Goal: Check status

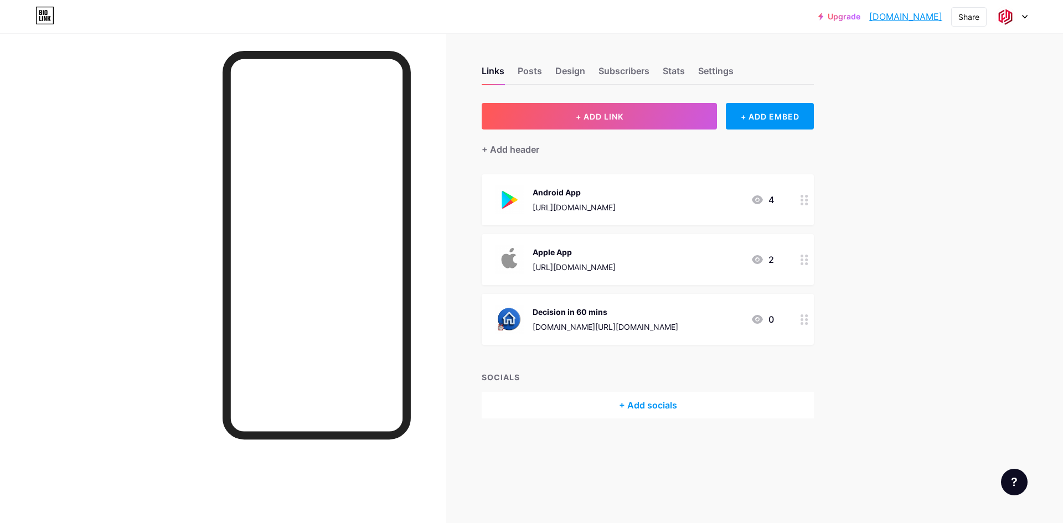
click at [761, 200] on icon at bounding box center [757, 199] width 11 height 9
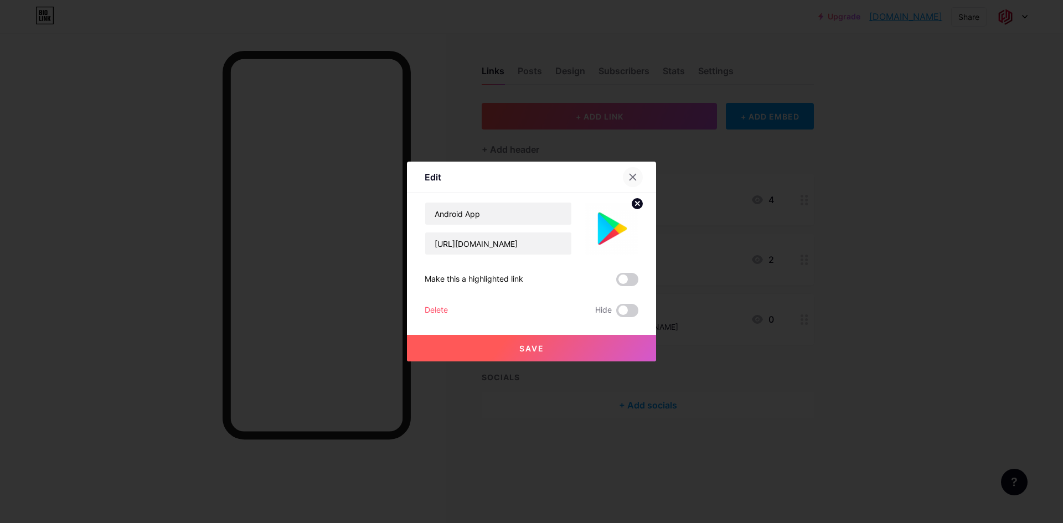
click at [639, 180] on div at bounding box center [633, 177] width 20 height 20
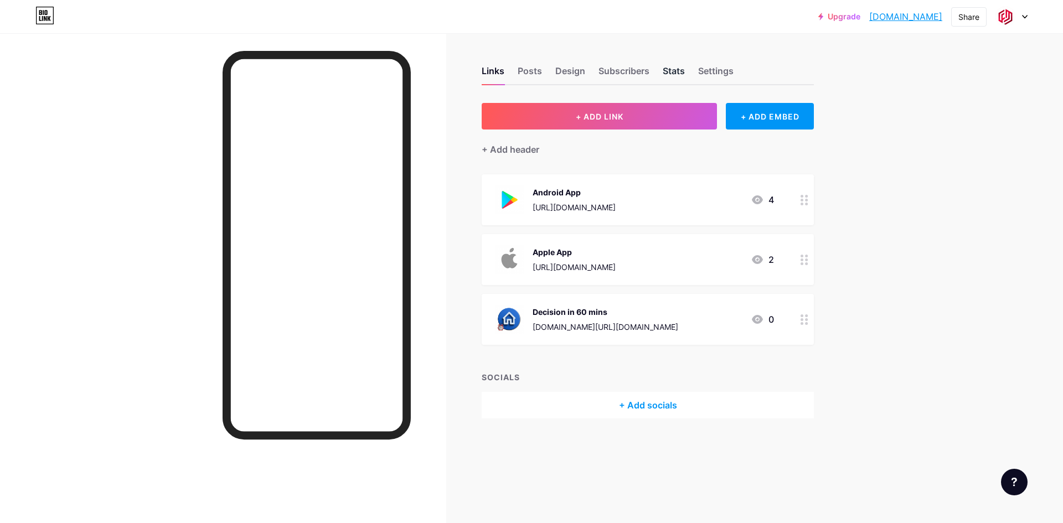
click at [671, 79] on div "Stats" at bounding box center [674, 74] width 22 height 20
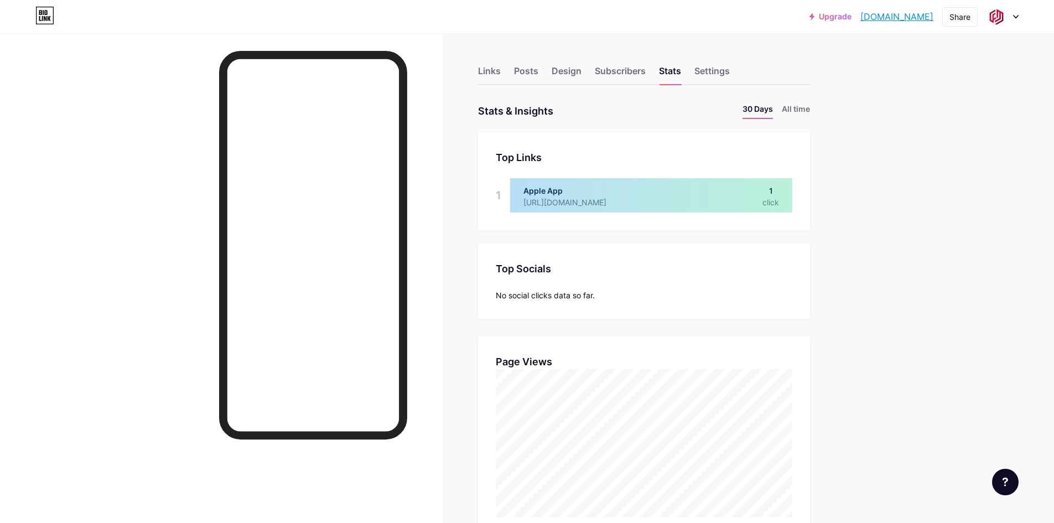
click at [724, 195] on div at bounding box center [651, 195] width 282 height 34
click at [796, 110] on li "All time" at bounding box center [796, 111] width 28 height 16
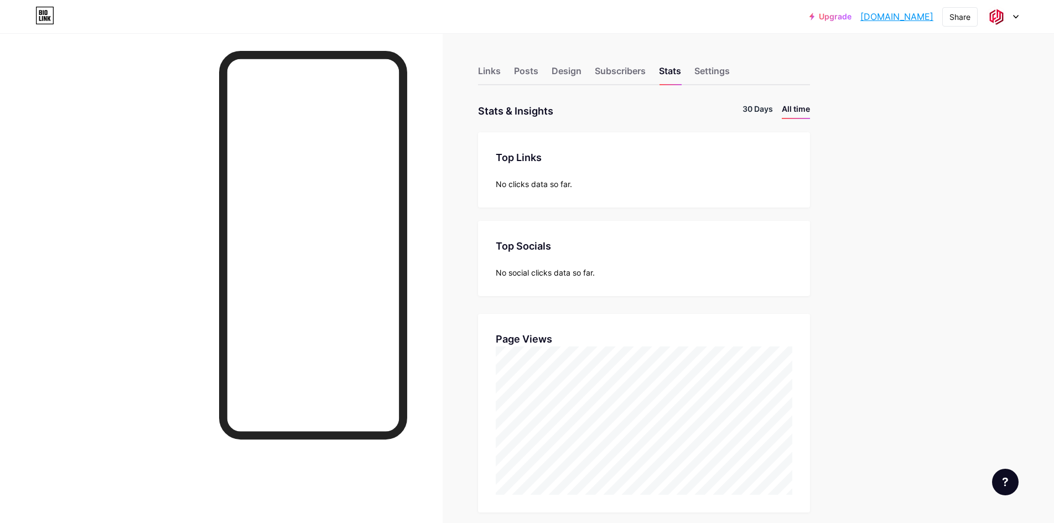
scroll to position [523, 1054]
click at [769, 111] on li "30 Days" at bounding box center [758, 111] width 30 height 16
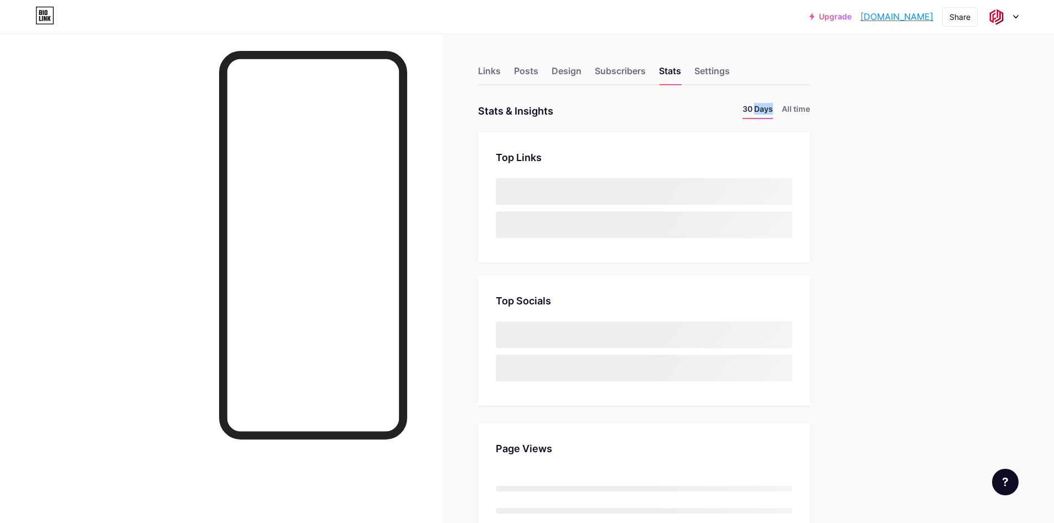
click at [769, 111] on li "30 Days" at bounding box center [758, 111] width 30 height 16
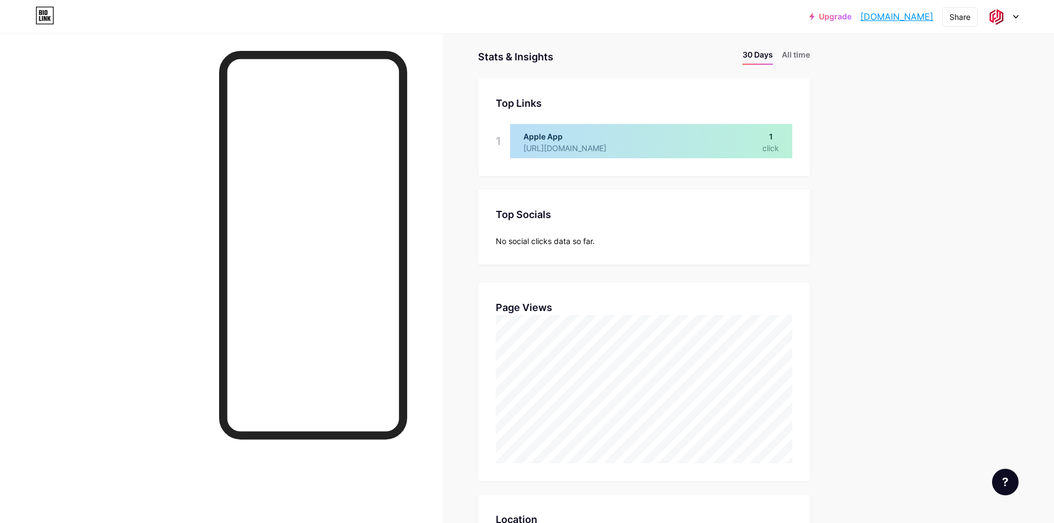
scroll to position [50, 0]
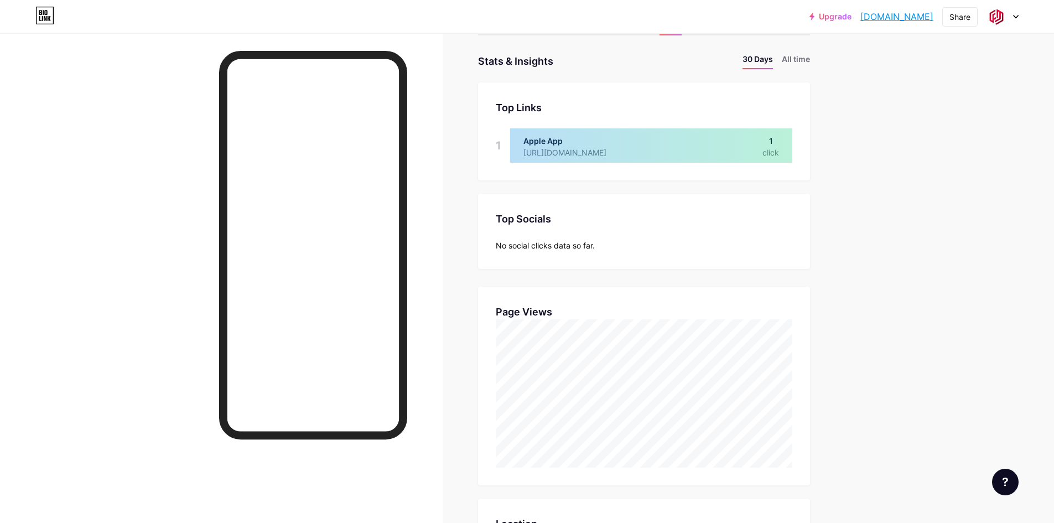
click at [785, 147] on div at bounding box center [651, 145] width 282 height 34
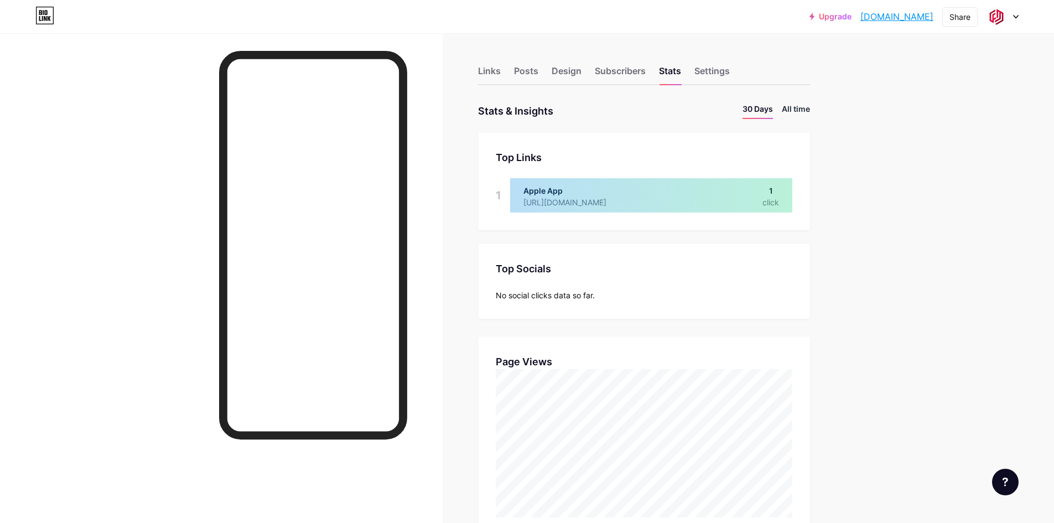
click at [795, 115] on li "All time" at bounding box center [796, 111] width 28 height 16
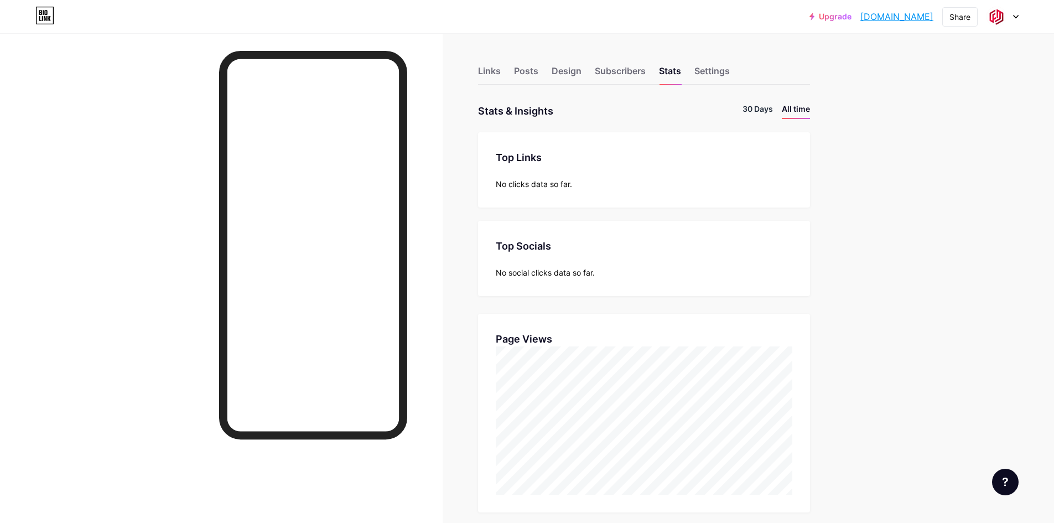
click at [768, 112] on li "30 Days" at bounding box center [758, 111] width 30 height 16
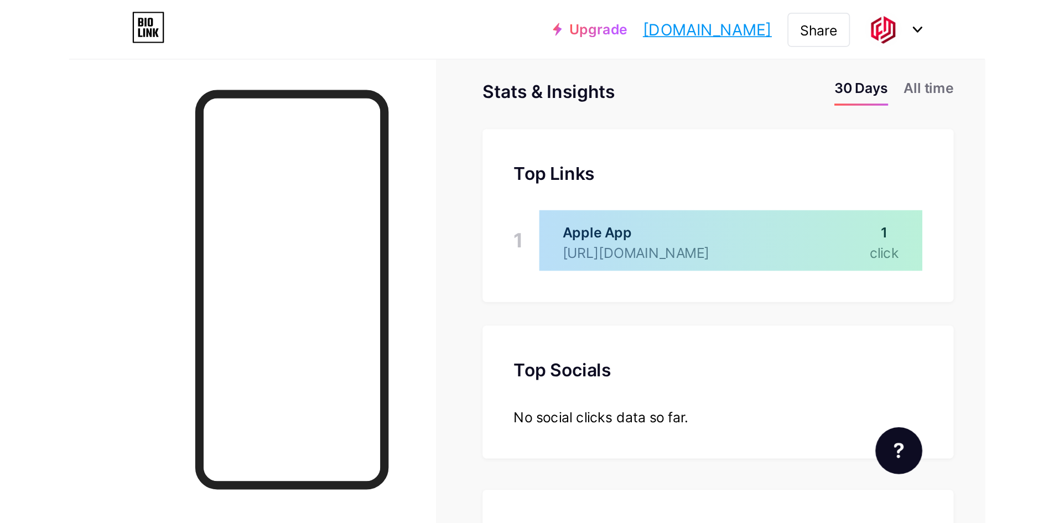
scroll to position [523, 1054]
